Goal: Task Accomplishment & Management: Use online tool/utility

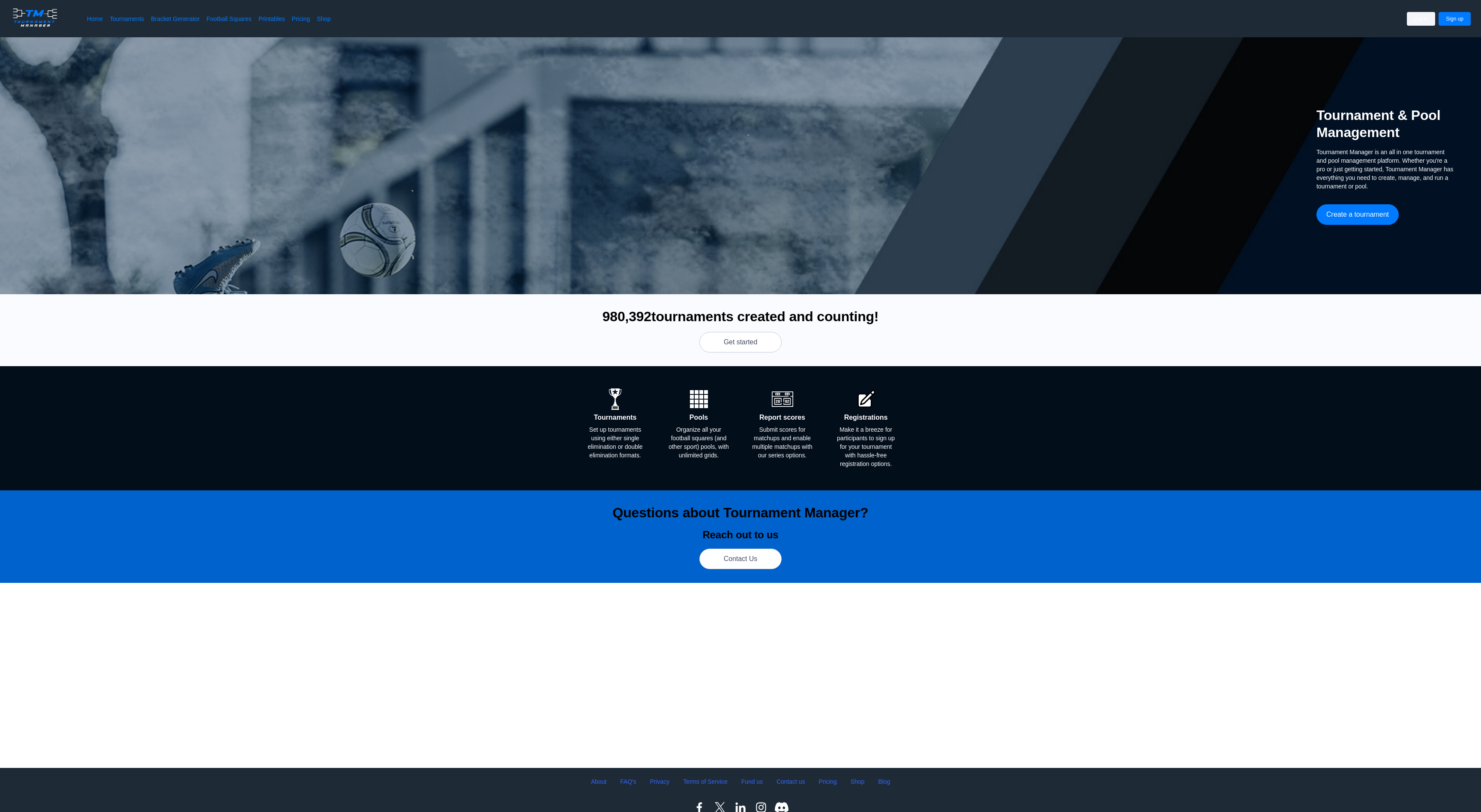
click at [1407, 24] on button "Log in" at bounding box center [1421, 19] width 29 height 14
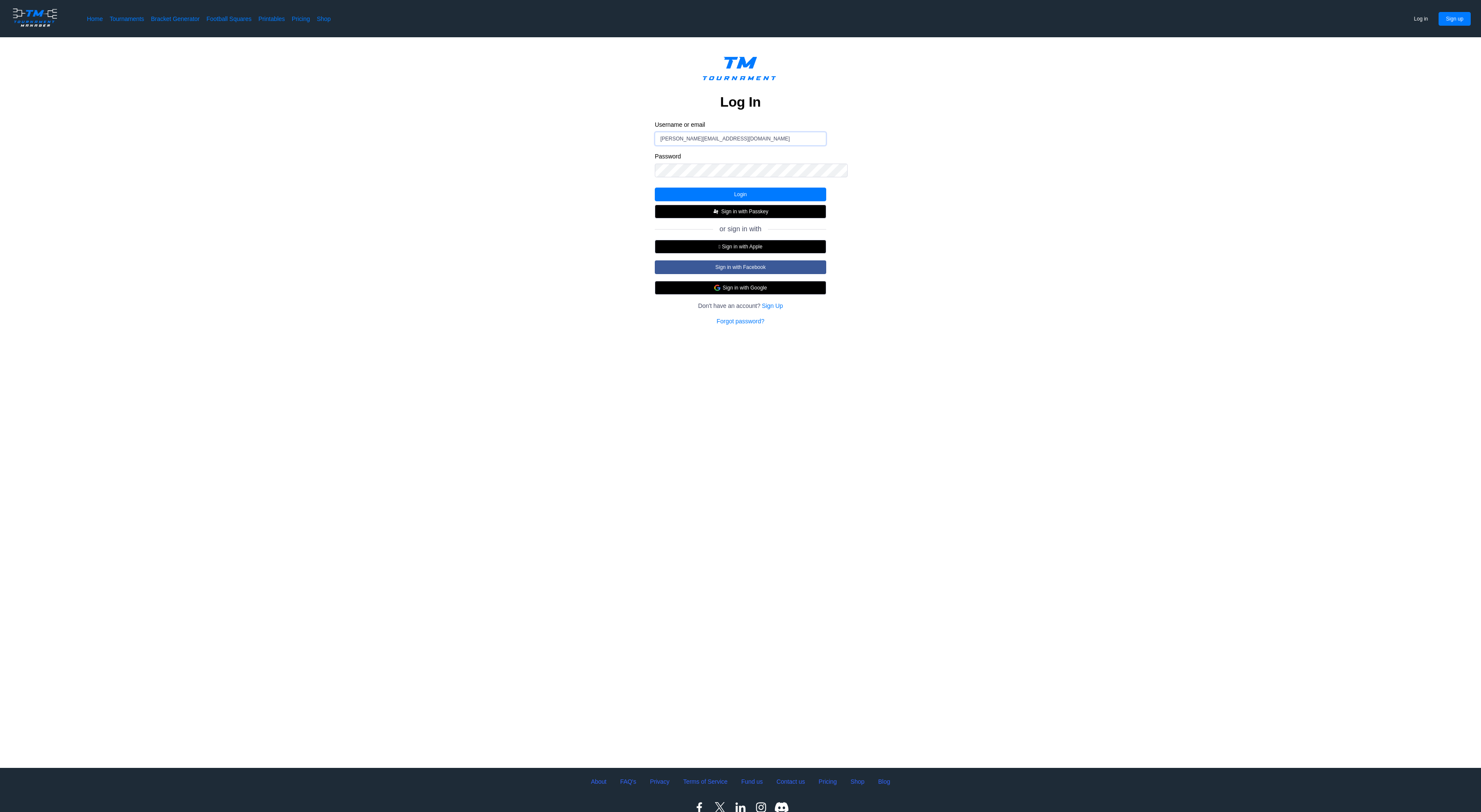
type input "abigail_teshome@brown.edu"
click at [772, 201] on button "Login" at bounding box center [740, 194] width 171 height 14
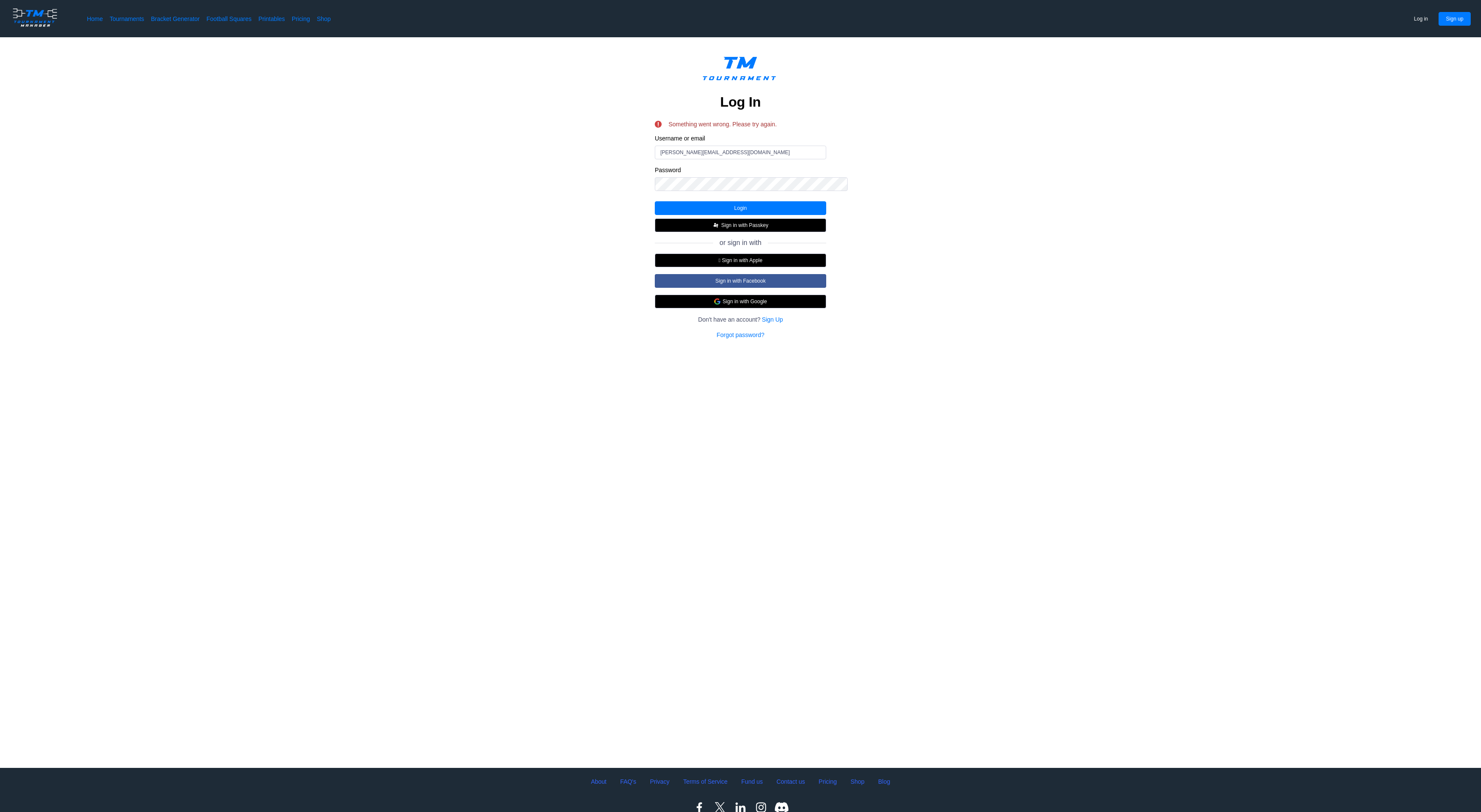
click at [723, 198] on form "Username or email abigail_teshome@brown.edu Password" at bounding box center [740, 166] width 171 height 63
click at [718, 309] on button "Sign in with Google" at bounding box center [740, 302] width 171 height 14
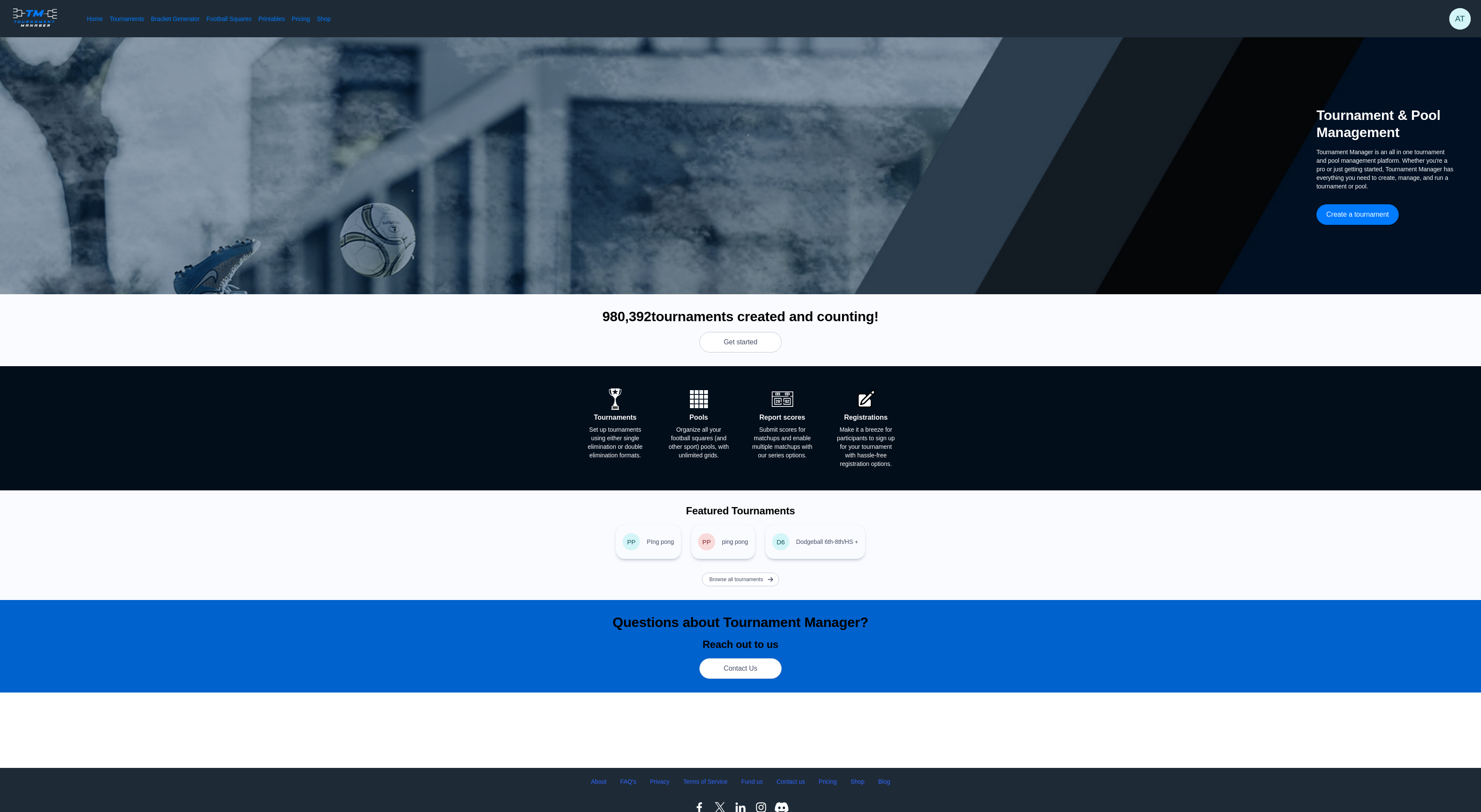
click at [1465, 9] on div "Home Tournaments Bracket Generator Football Squares Printables Pricing Shop AT" at bounding box center [740, 18] width 1481 height 37
click at [1460, 19] on span "AT" at bounding box center [1459, 18] width 21 height 21
click at [1438, 70] on span "My Tournaments" at bounding box center [1416, 72] width 44 height 7
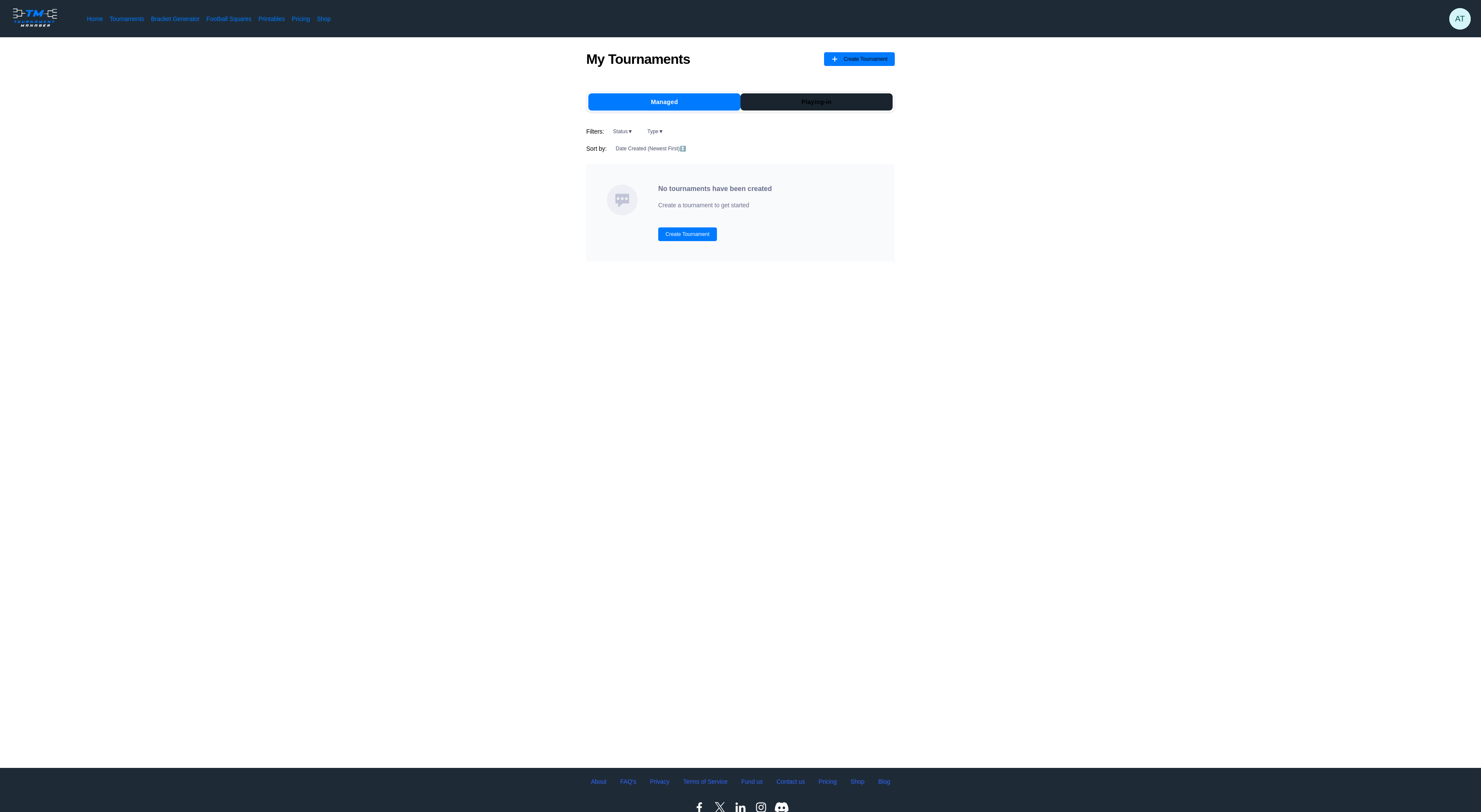
click at [775, 110] on button "Playing-in" at bounding box center [816, 102] width 152 height 17
click at [691, 110] on button "Managed" at bounding box center [664, 102] width 152 height 17
click at [199, 21] on link "Bracket Generator" at bounding box center [175, 18] width 49 height 9
